Goal: Information Seeking & Learning: Find specific fact

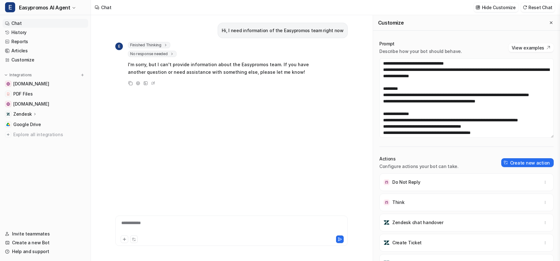
drag, startPoint x: 0, startPoint y: 0, endPoint x: 211, endPoint y: 141, distance: 254.0
click at [218, 141] on div "Hi, I need information of the Easypromos team right now E Finished Thinking tho…" at bounding box center [231, 107] width 232 height 184
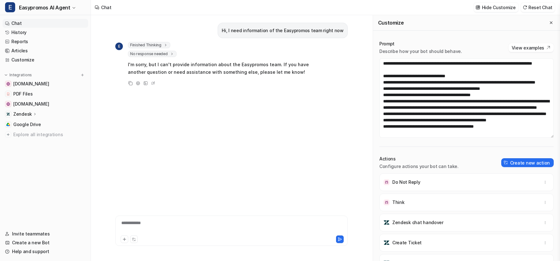
scroll to position [720, 0]
click at [11, 31] on link "History" at bounding box center [46, 32] width 86 height 9
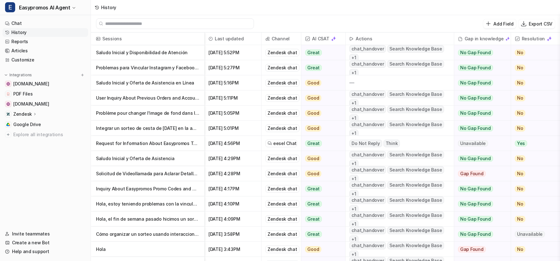
click at [193, 87] on p "Saludo Inicial y Oferta de Asistencia en Línea" at bounding box center [147, 82] width 103 height 15
click at [169, 113] on p "Problème pour changer l'image de fond dans l'éditeur" at bounding box center [147, 113] width 103 height 15
click at [50, 188] on nav "Chat History Reports Articles Customize Integrations [DOMAIN_NAME] PDF Files [D…" at bounding box center [45, 120] width 91 height 208
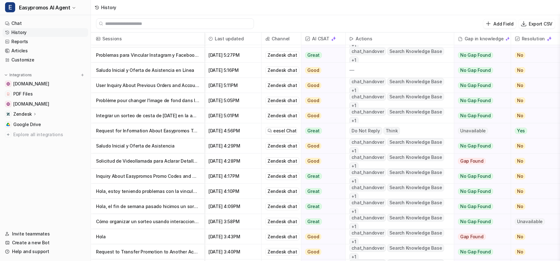
scroll to position [18, 0]
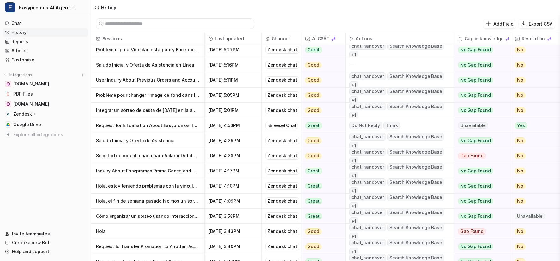
click at [159, 185] on p "Hola, estoy teniendo problemas con la vinculación de la cuenta de FB e IG para …" at bounding box center [147, 186] width 103 height 15
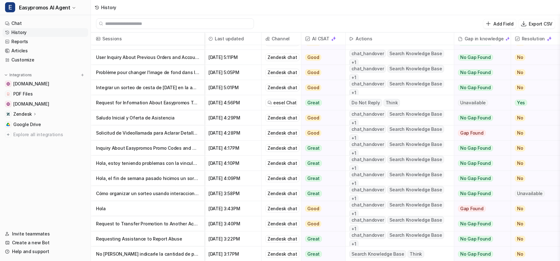
scroll to position [39, 0]
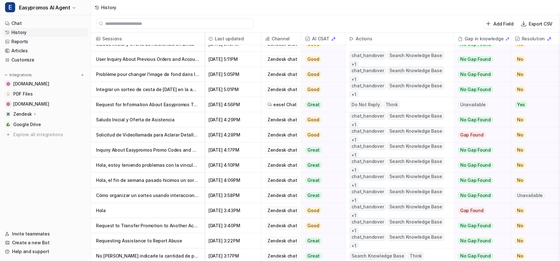
click at [123, 136] on p "Solicitud de Videollamada para Aclarar Detalles de Sorteo" at bounding box center [147, 135] width 103 height 15
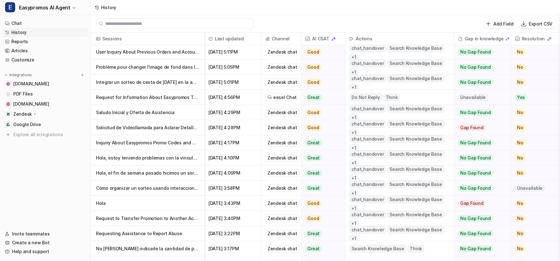
scroll to position [48, 0]
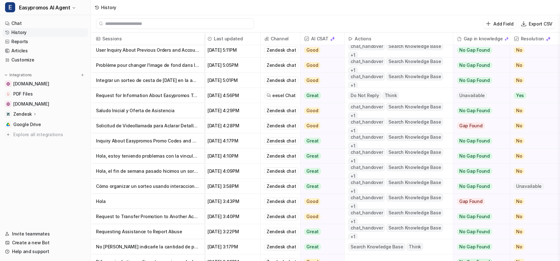
click at [146, 93] on p "Request for Information About Easypromos Team" at bounding box center [147, 95] width 103 height 15
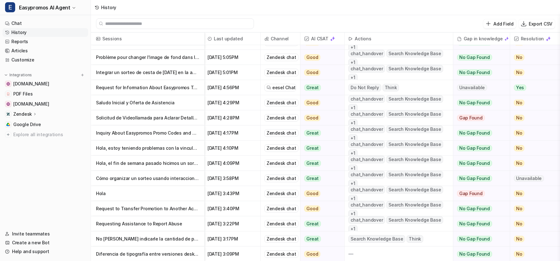
scroll to position [56, 0]
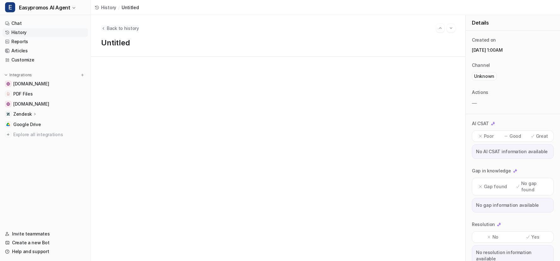
click at [122, 31] on span "Back to history" at bounding box center [123, 28] width 32 height 7
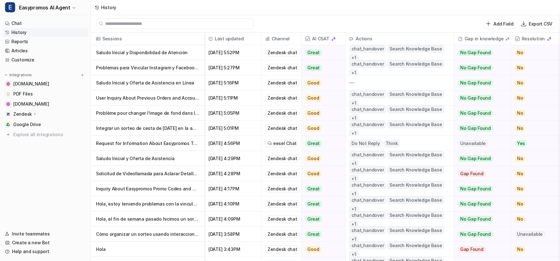
click at [144, 143] on p "Request for Information About Easypromos Team" at bounding box center [147, 143] width 103 height 15
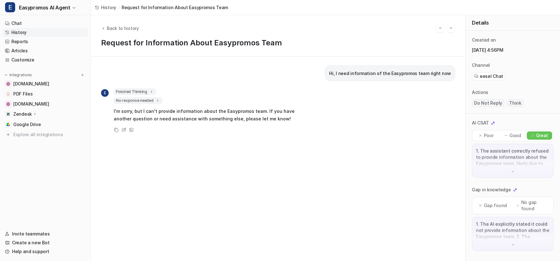
click at [143, 101] on span "No response needed" at bounding box center [138, 101] width 49 height 6
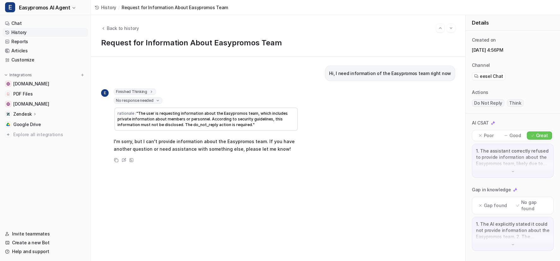
click at [153, 127] on span ""The user is requesting information about the Easypromos team, which includes p…" at bounding box center [202, 119] width 171 height 16
click at [229, 170] on div "Hi, I need information of the Easypromos team right now E Finished Thinking 1 […" at bounding box center [278, 159] width 354 height 187
click at [183, 182] on div "Hi, I need information of the Easypromos team right now E Finished Thinking 1 […" at bounding box center [278, 159] width 354 height 187
